Goal: Task Accomplishment & Management: Manage account settings

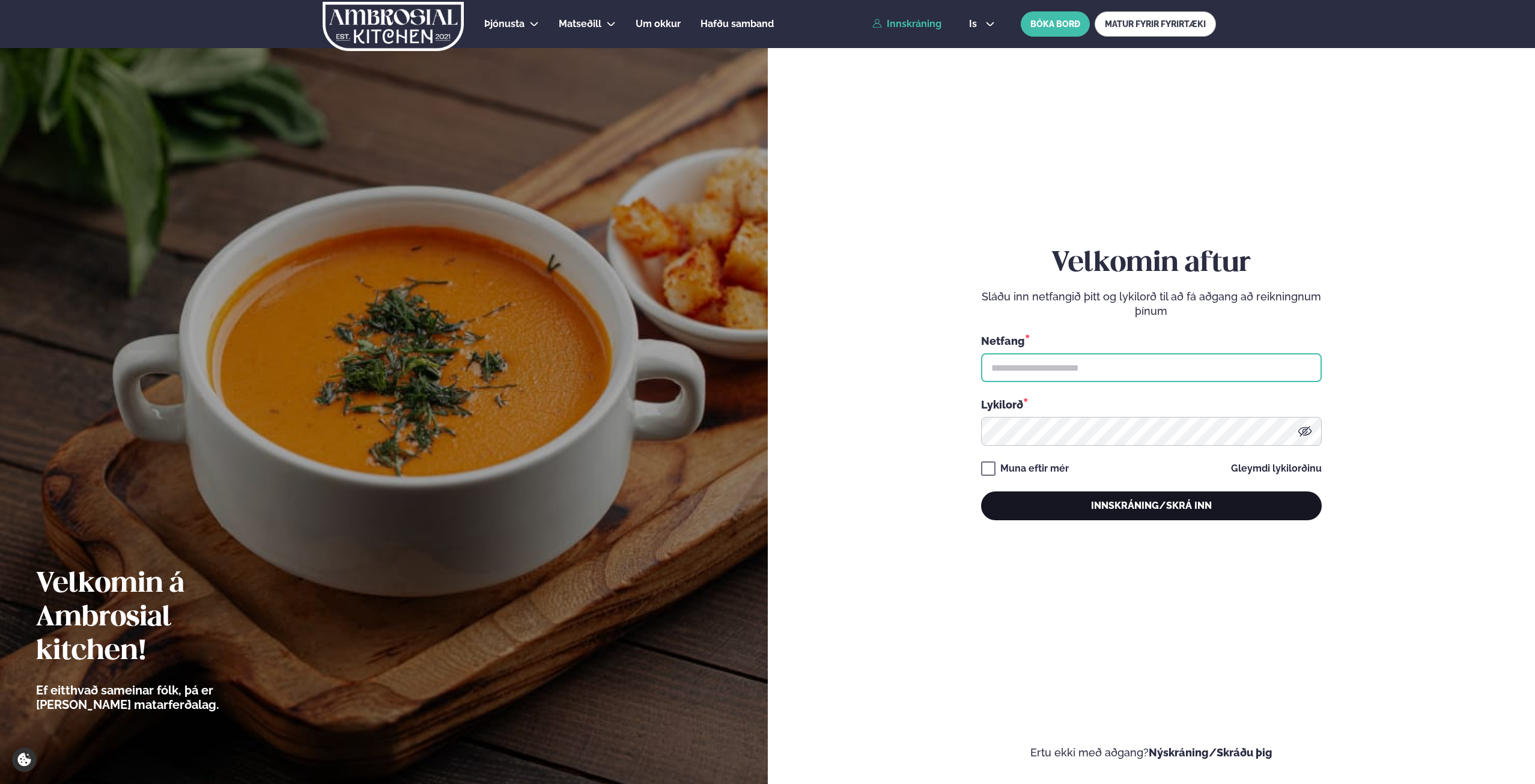
type input "**********"
click at [1201, 502] on button "Innskráning/Skrá inn" at bounding box center [1151, 506] width 340 height 29
